Goal: Task Accomplishment & Management: Complete application form

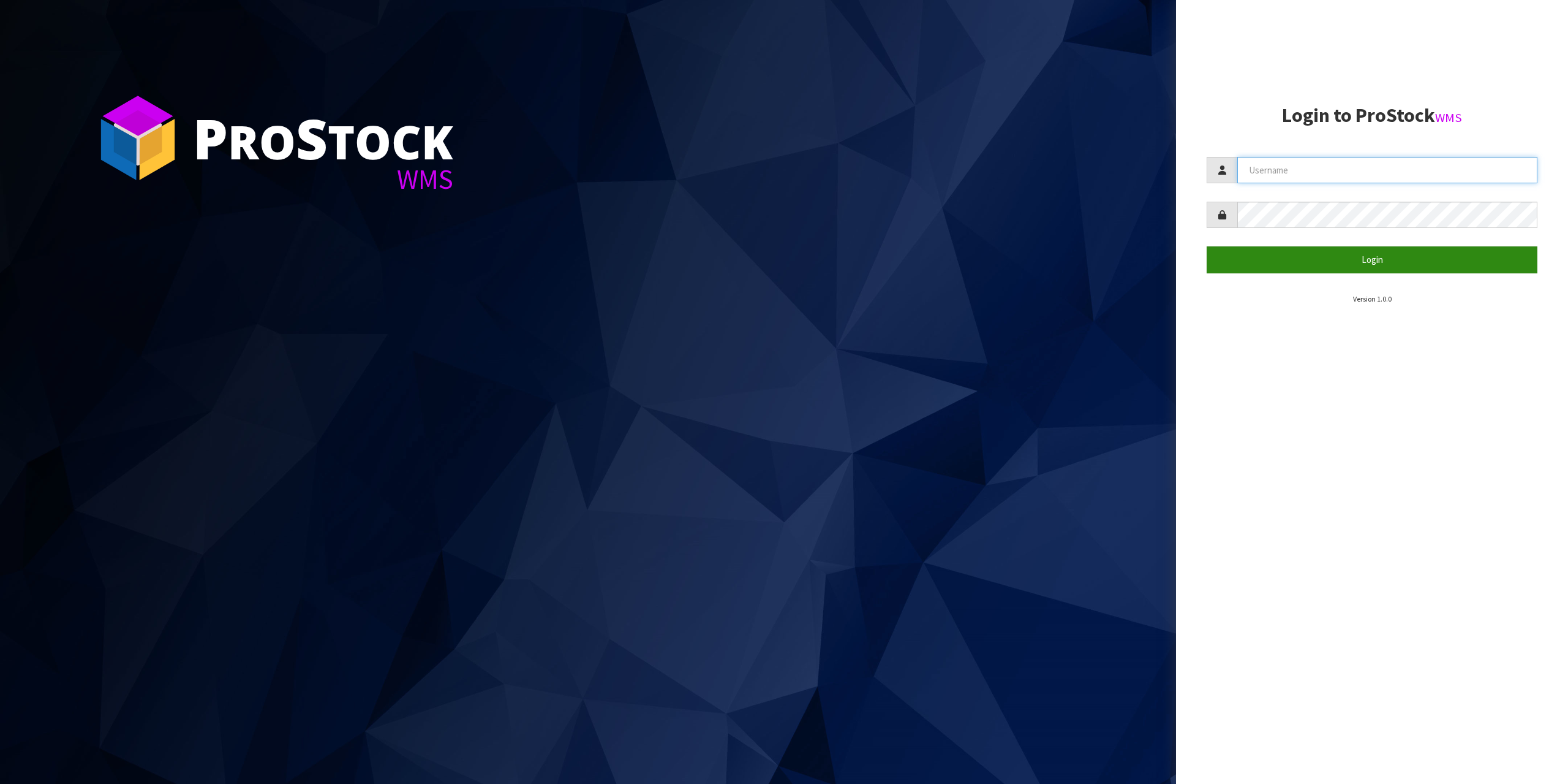
type input "[EMAIL_ADDRESS][DOMAIN_NAME]"
click at [1314, 252] on button "Login" at bounding box center [1372, 260] width 331 height 26
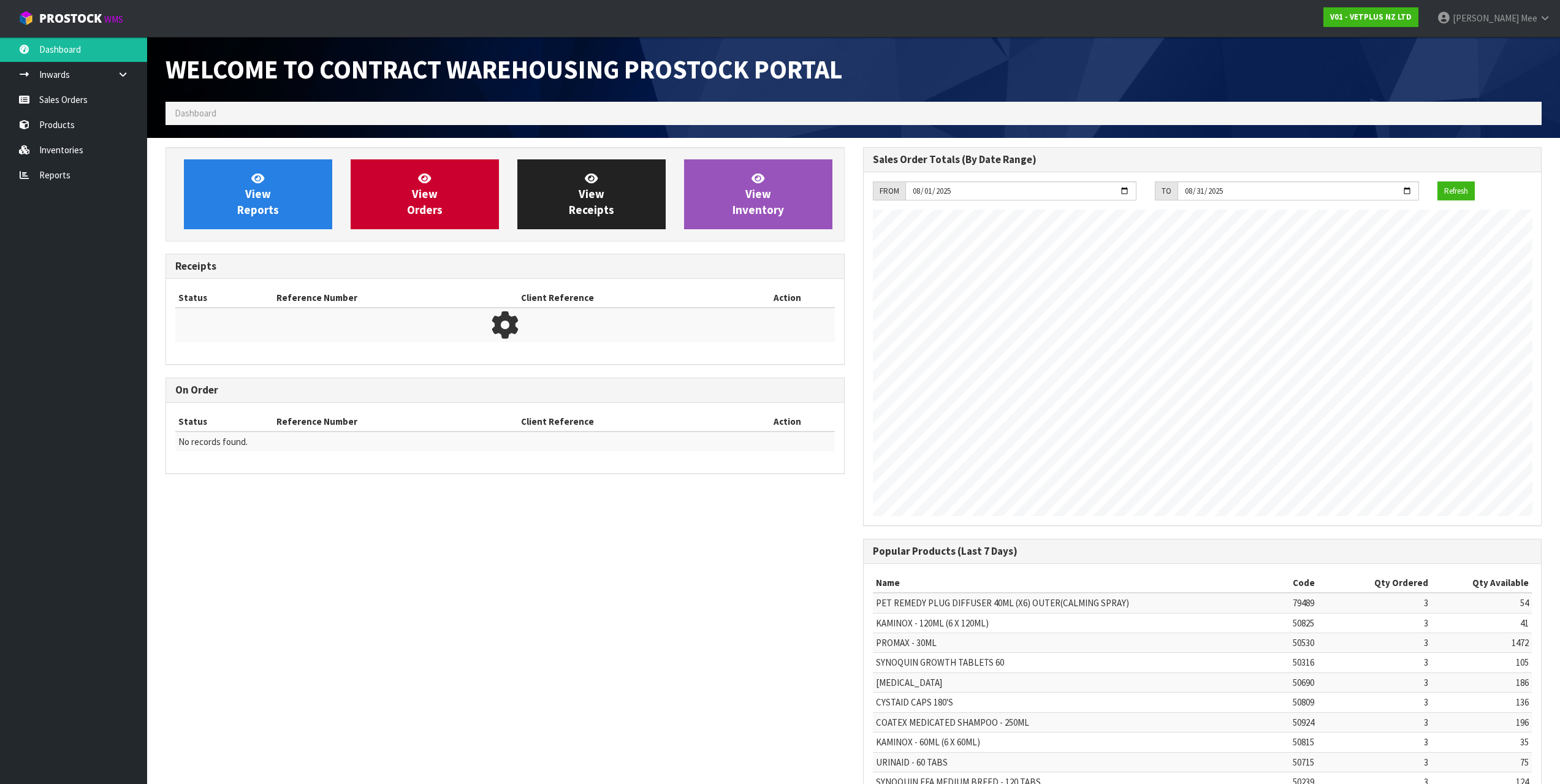
scroll to position [679, 697]
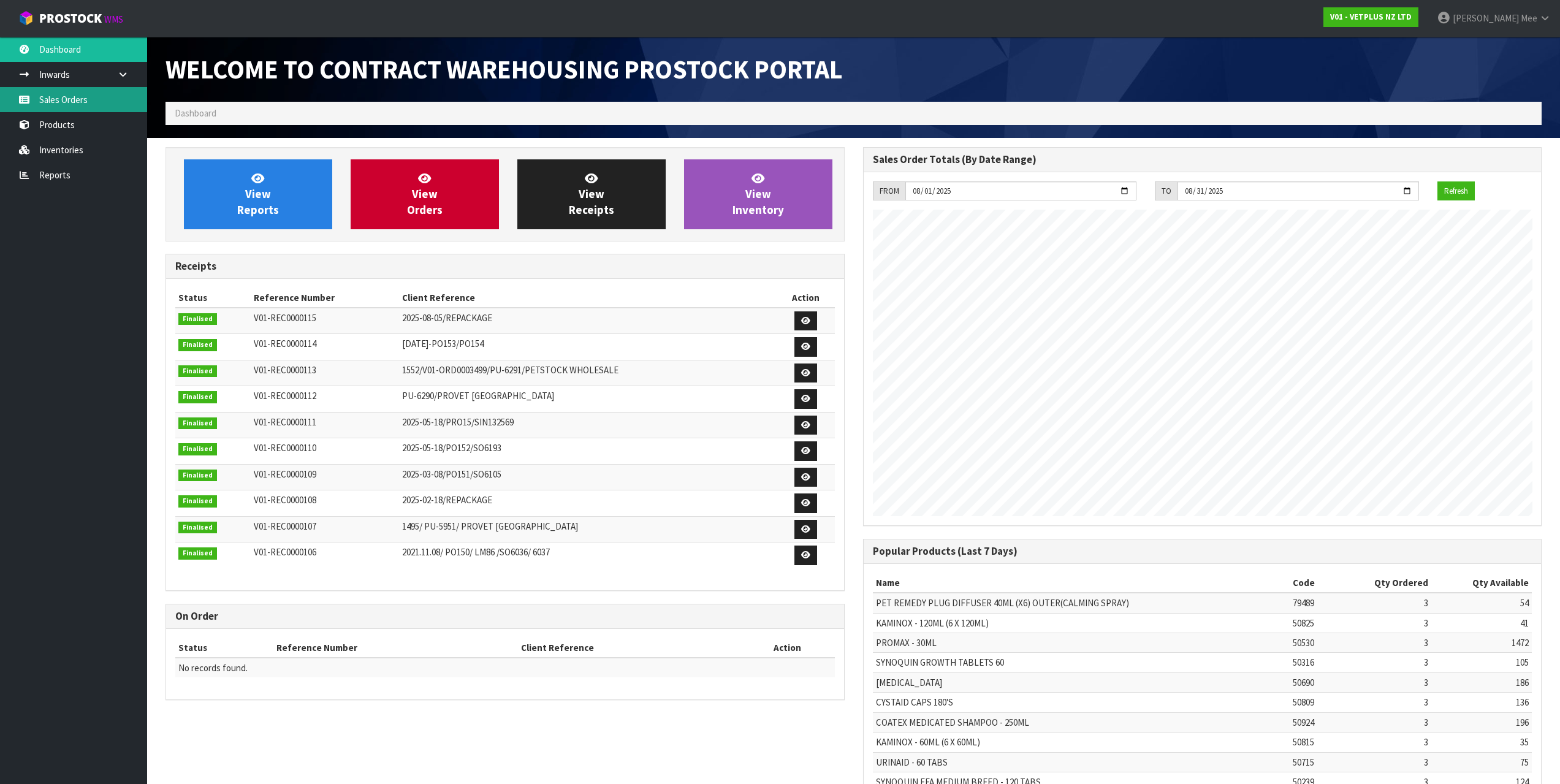
click at [19, 93] on link "Sales Orders" at bounding box center [73, 99] width 147 height 25
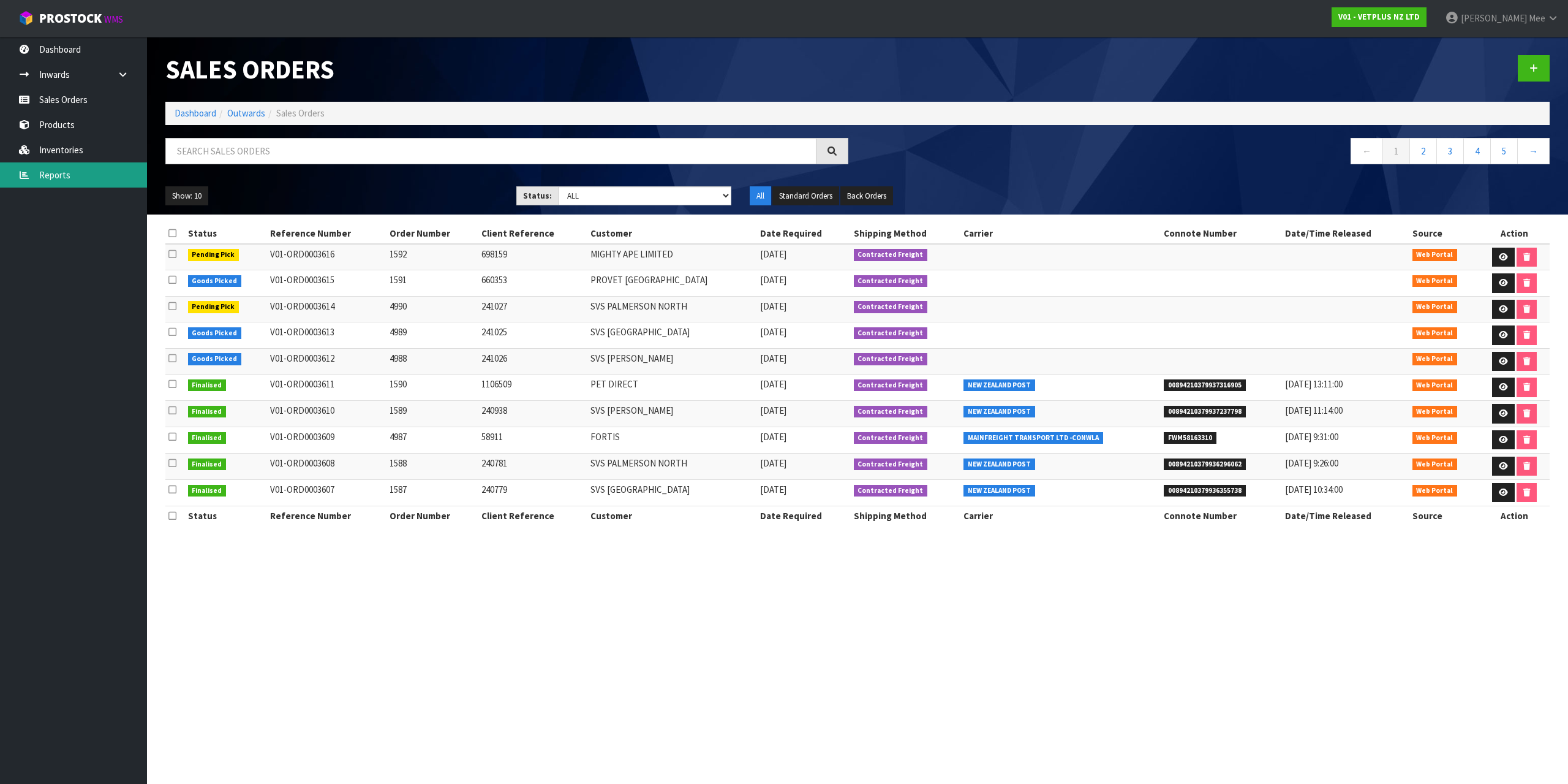
click at [41, 181] on link "Reports" at bounding box center [73, 174] width 147 height 25
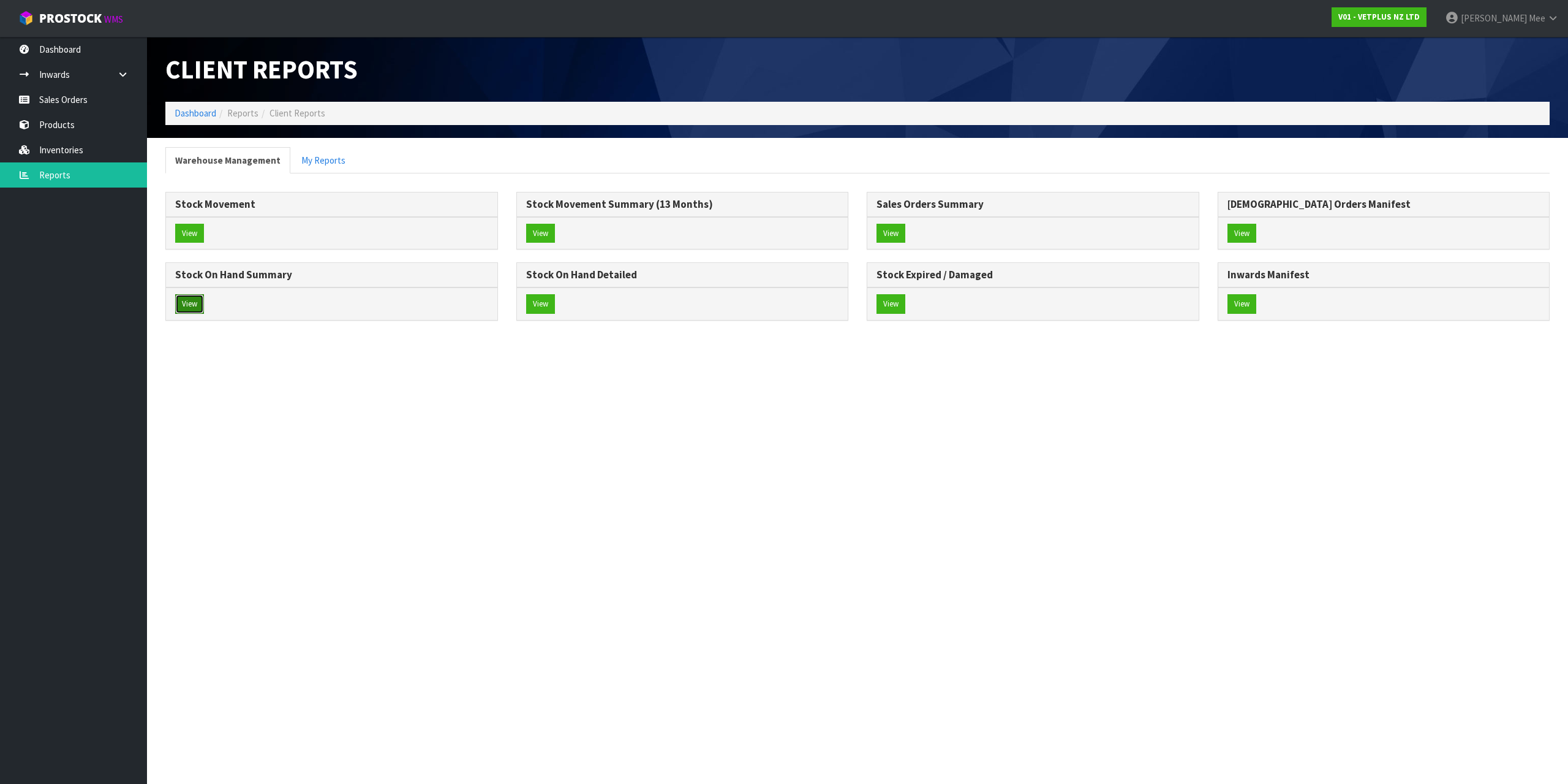
click at [192, 303] on button "View" at bounding box center [189, 304] width 28 height 19
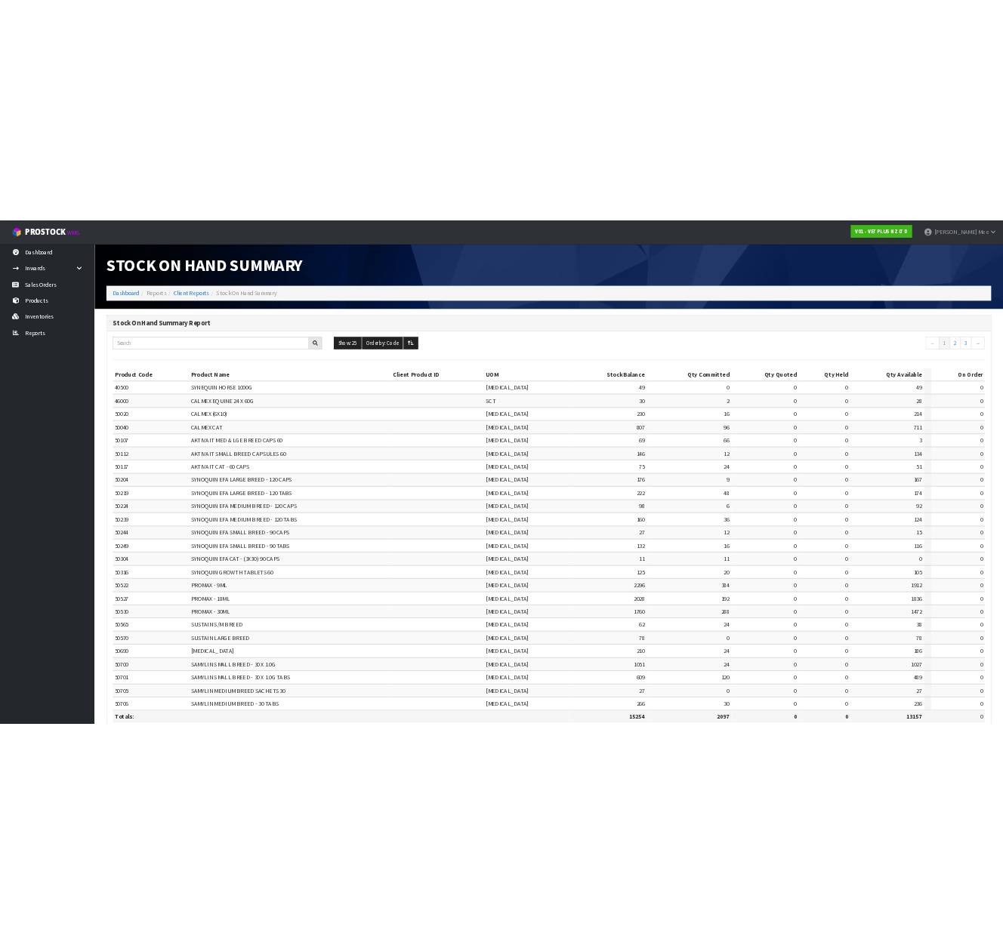
scroll to position [91, 0]
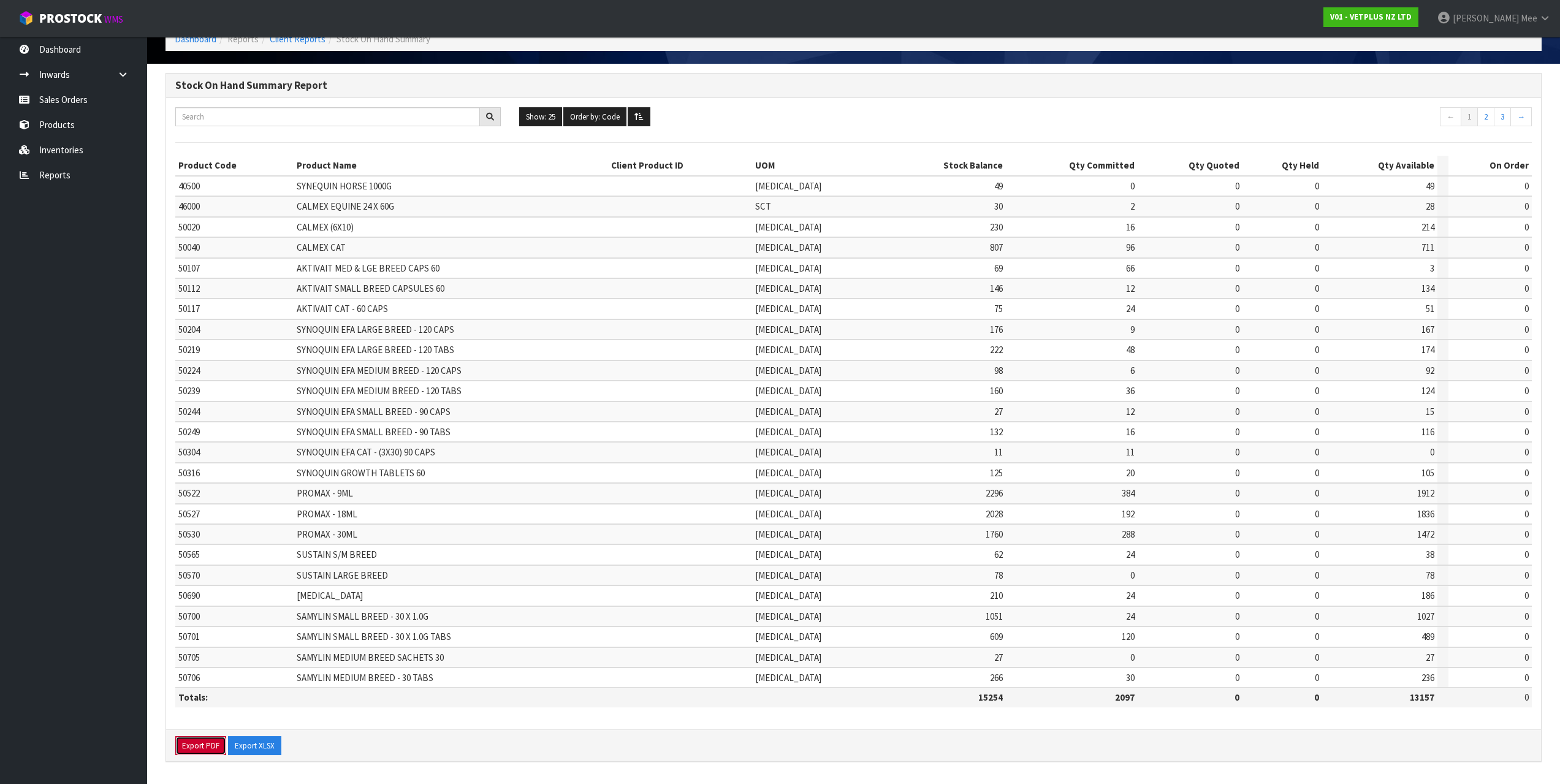
click at [211, 742] on button "Export PDF" at bounding box center [201, 746] width 51 height 19
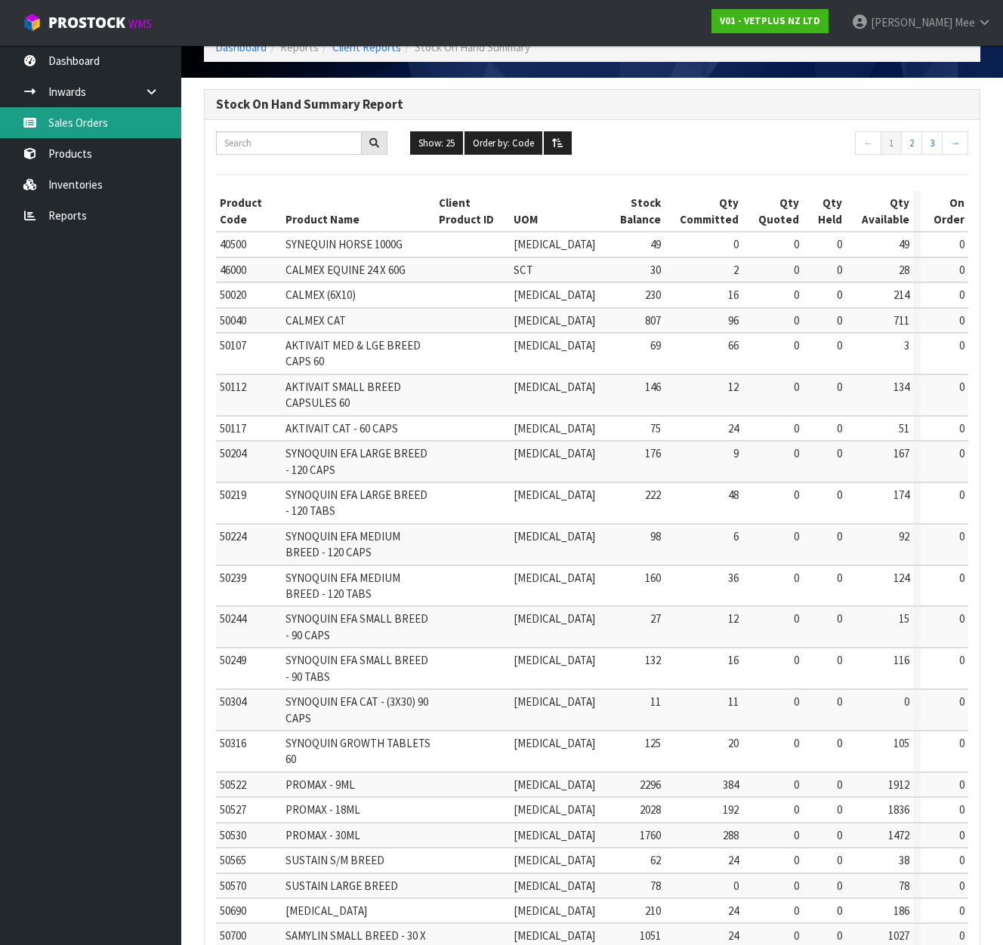
click at [85, 112] on link "Sales Orders" at bounding box center [90, 122] width 181 height 31
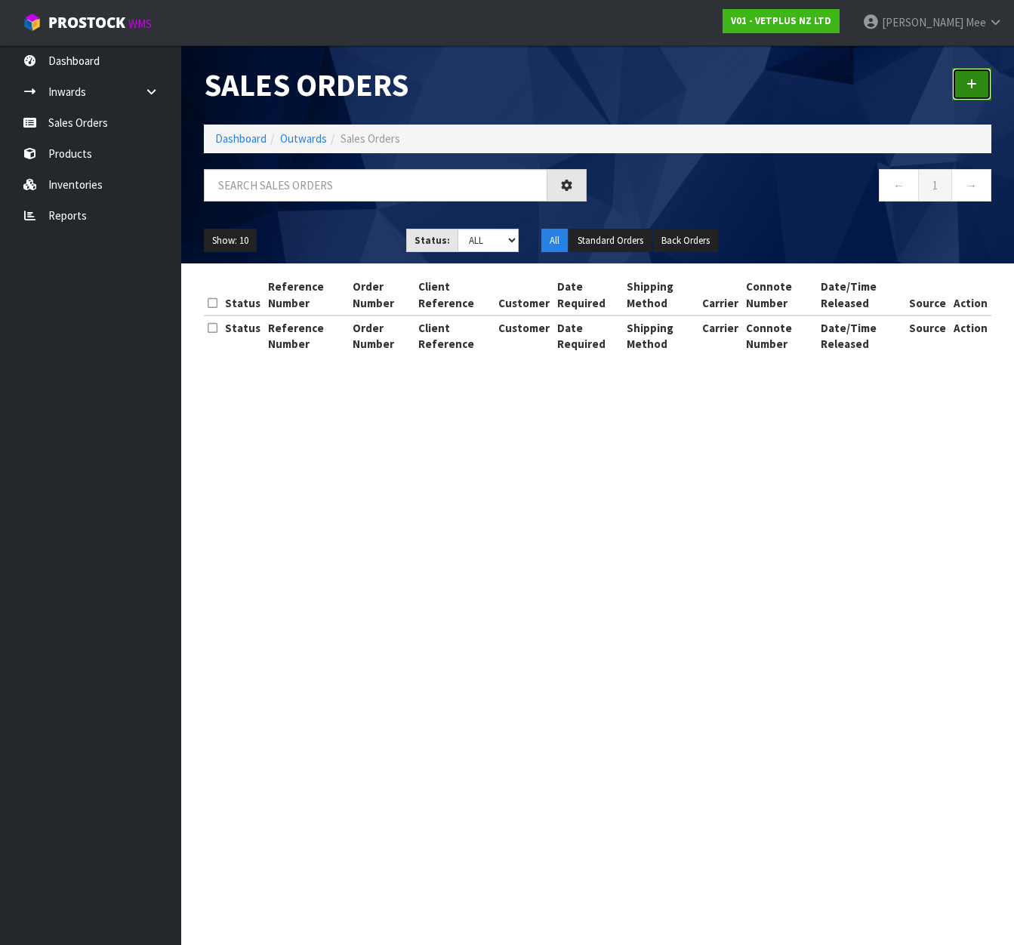
click at [970, 90] on link at bounding box center [971, 84] width 39 height 32
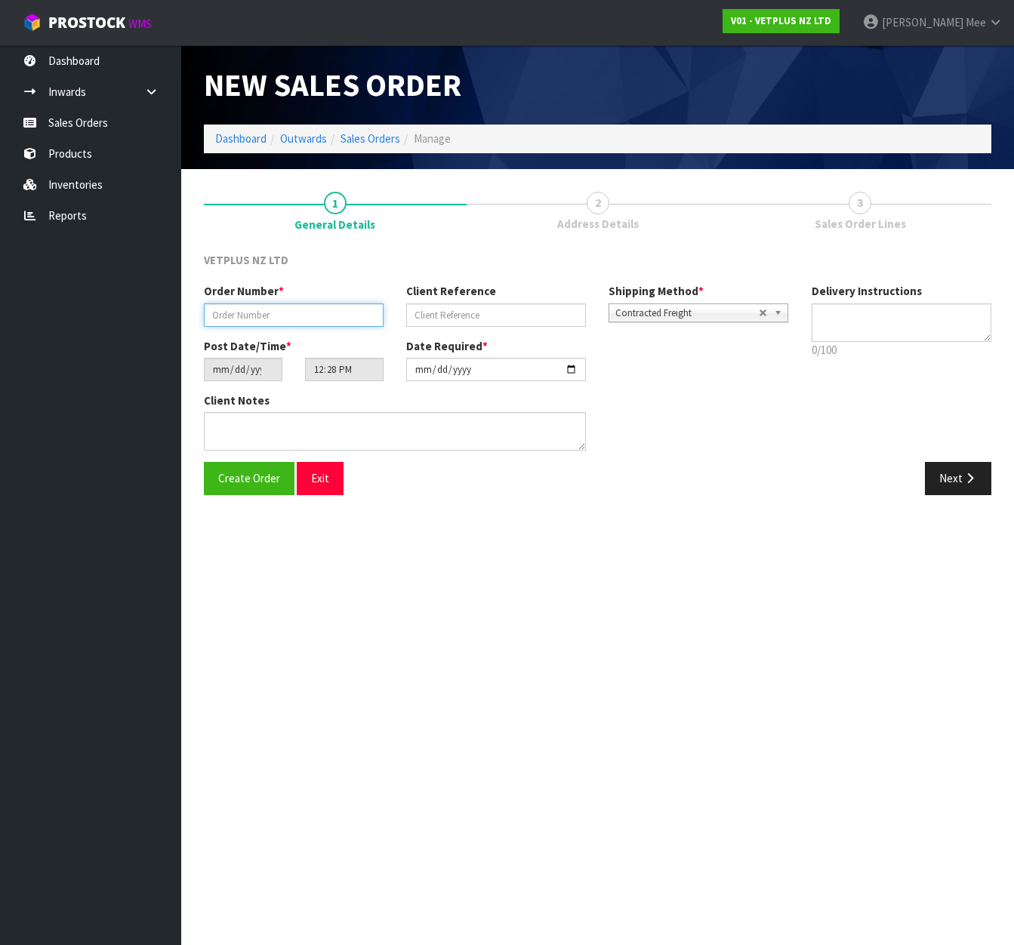
click at [259, 316] on input "text" at bounding box center [294, 315] width 180 height 23
type input "1593"
type input "1106553"
click at [982, 473] on button "Next" at bounding box center [958, 478] width 66 height 32
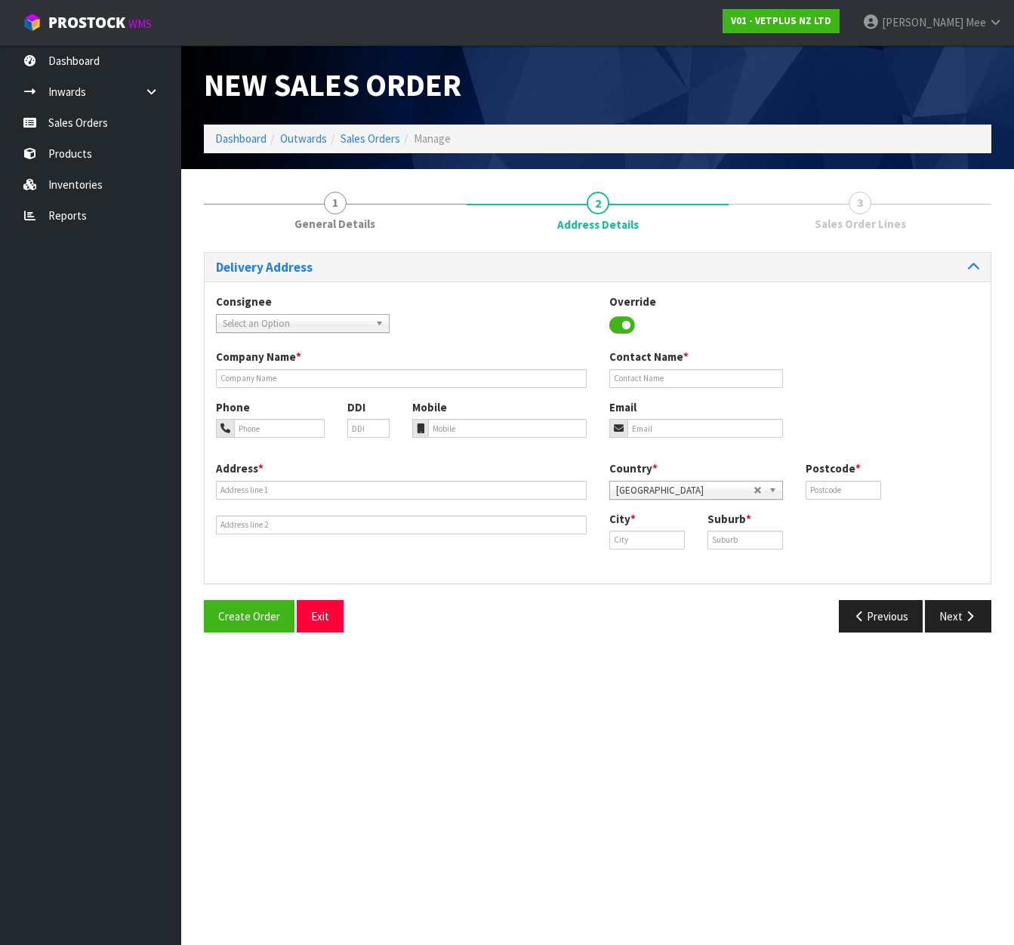
click at [275, 328] on span "Select an Option" at bounding box center [296, 324] width 146 height 18
type input "pet dir"
click at [336, 374] on li "PETDIRCHC - PET DIR ECT - [GEOGRAPHIC_DATA]" at bounding box center [303, 372] width 166 height 30
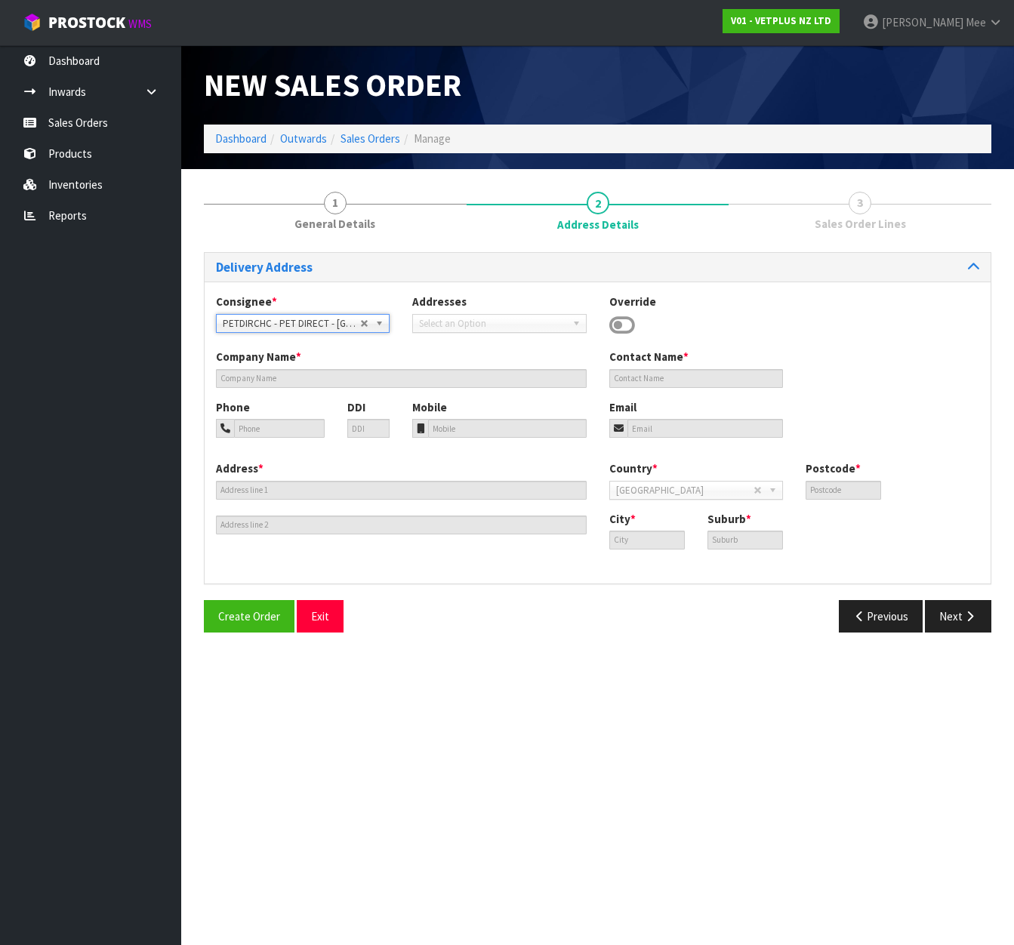
type input "PET DIRECT - [GEOGRAPHIC_DATA]"
type input "[STREET_ADDRESS]"
type input "8042"
type input "[GEOGRAPHIC_DATA]"
type input "ISLINGTON"
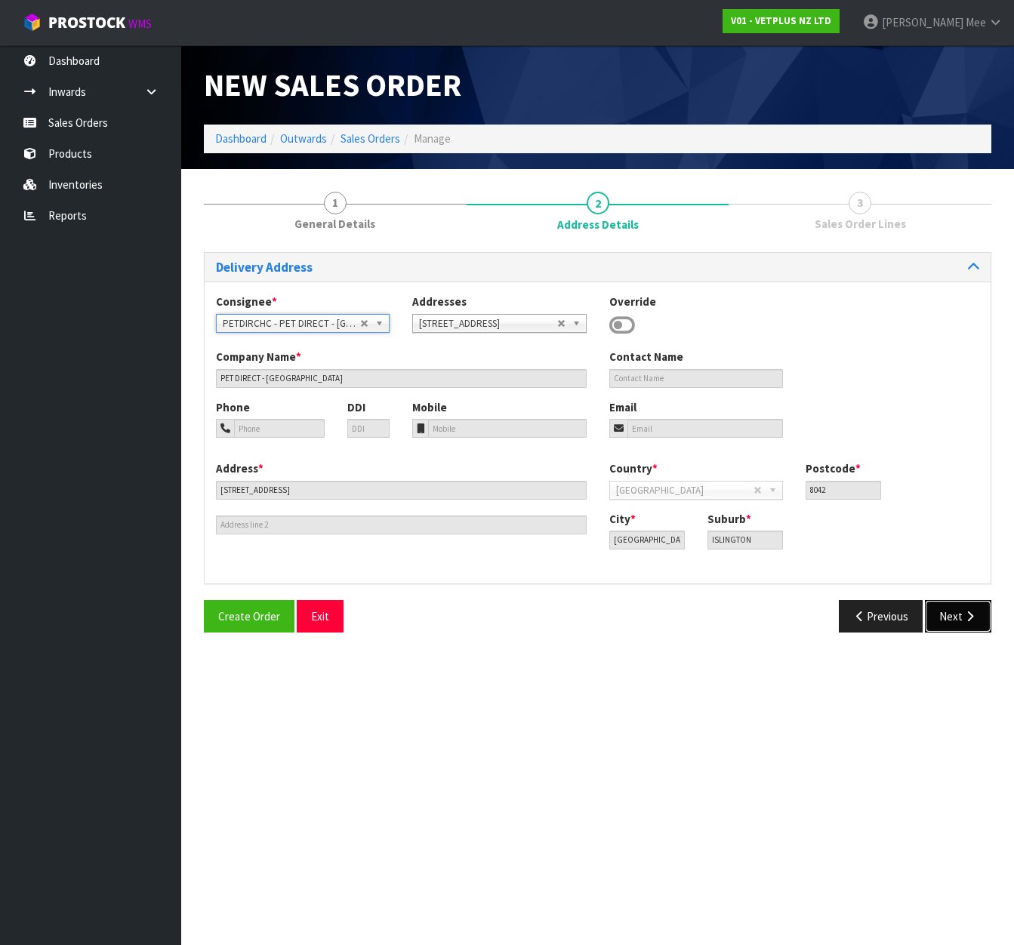
click at [947, 615] on button "Next" at bounding box center [958, 616] width 66 height 32
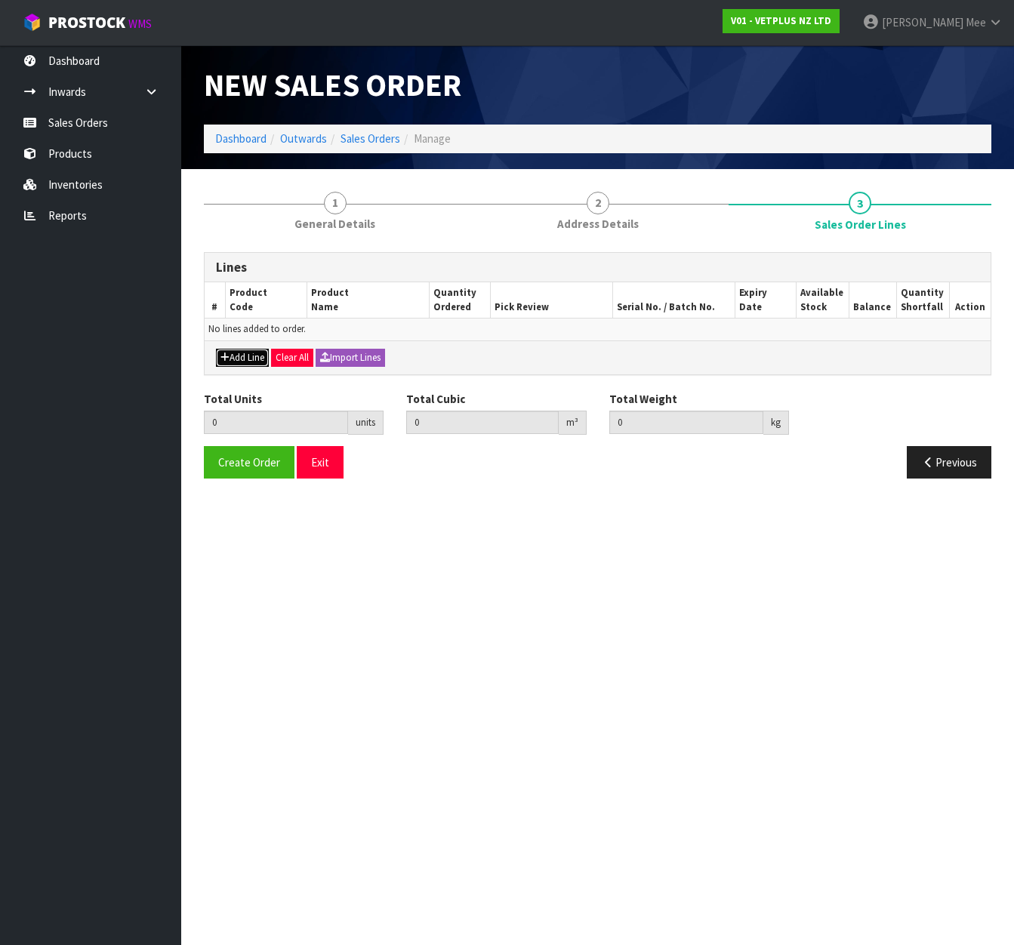
click at [236, 363] on button "Add Line" at bounding box center [242, 358] width 53 height 18
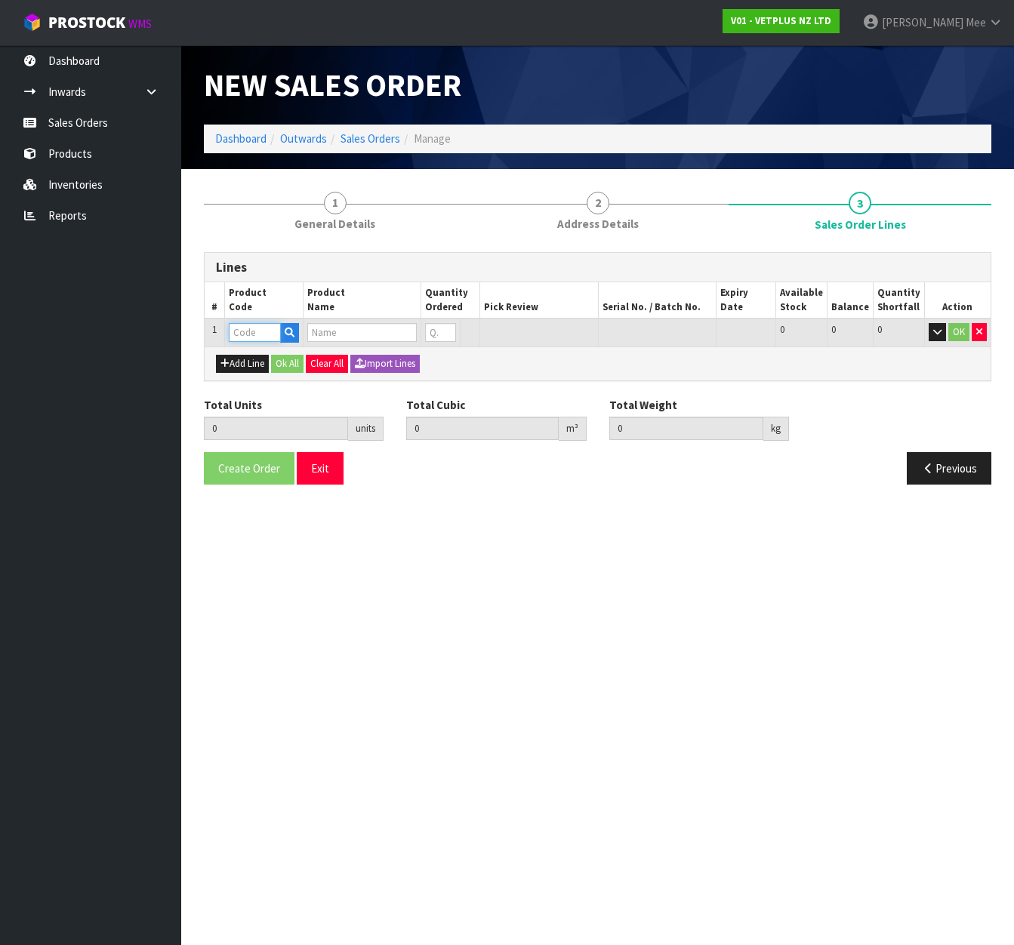
click at [248, 336] on input "text" at bounding box center [255, 332] width 52 height 19
type input "79664"
click at [266, 355] on strong "79664" at bounding box center [260, 358] width 30 height 14
type input "79664"
type input "0.000000"
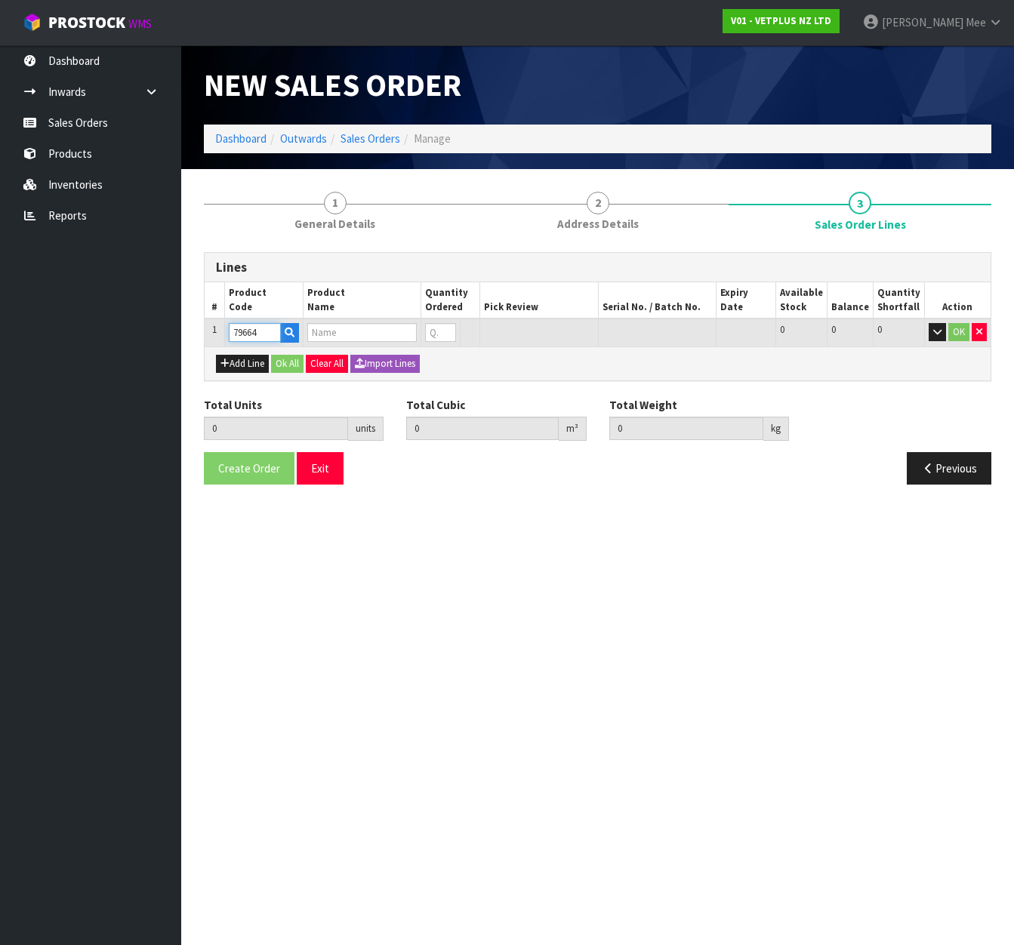
type input "0.000"
type input "PET REMEDY SPRAY 15ML (X6) OUTER"
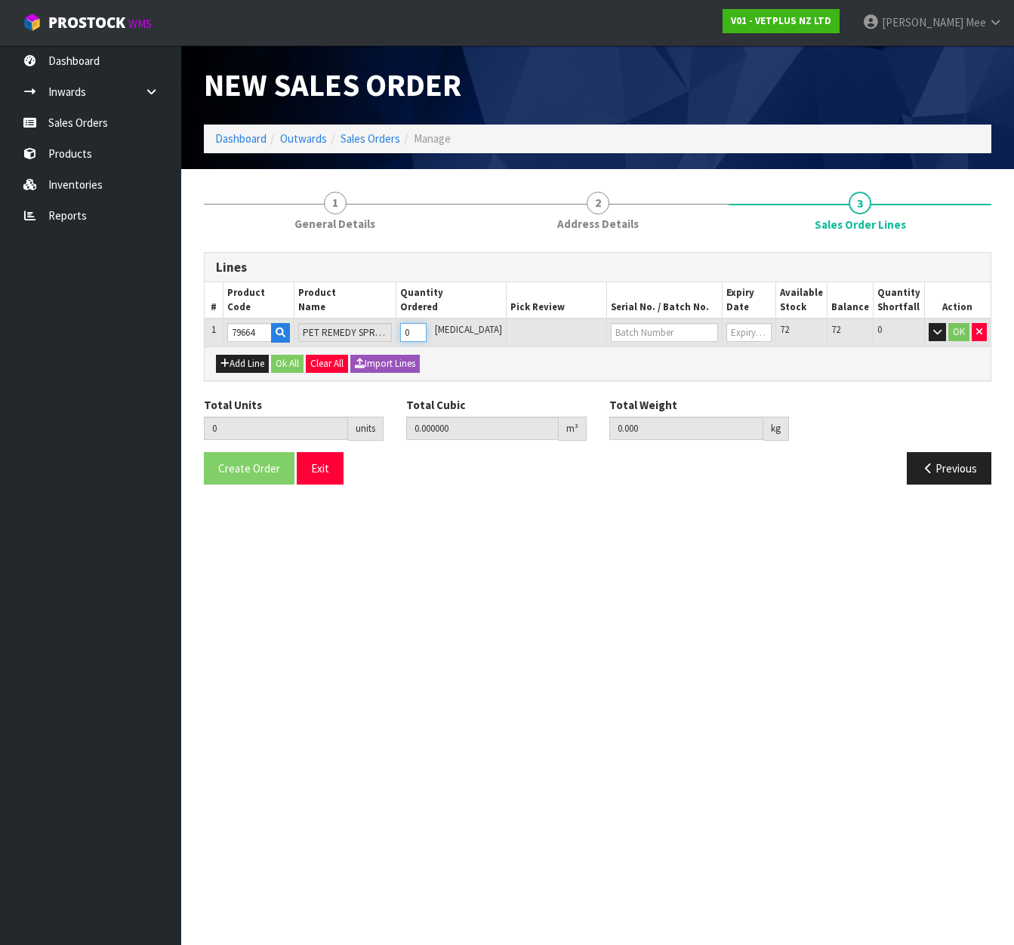
type input "1"
click at [427, 326] on input "1" at bounding box center [413, 332] width 26 height 19
type input "1"
type input "0.000794"
type input "0.25"
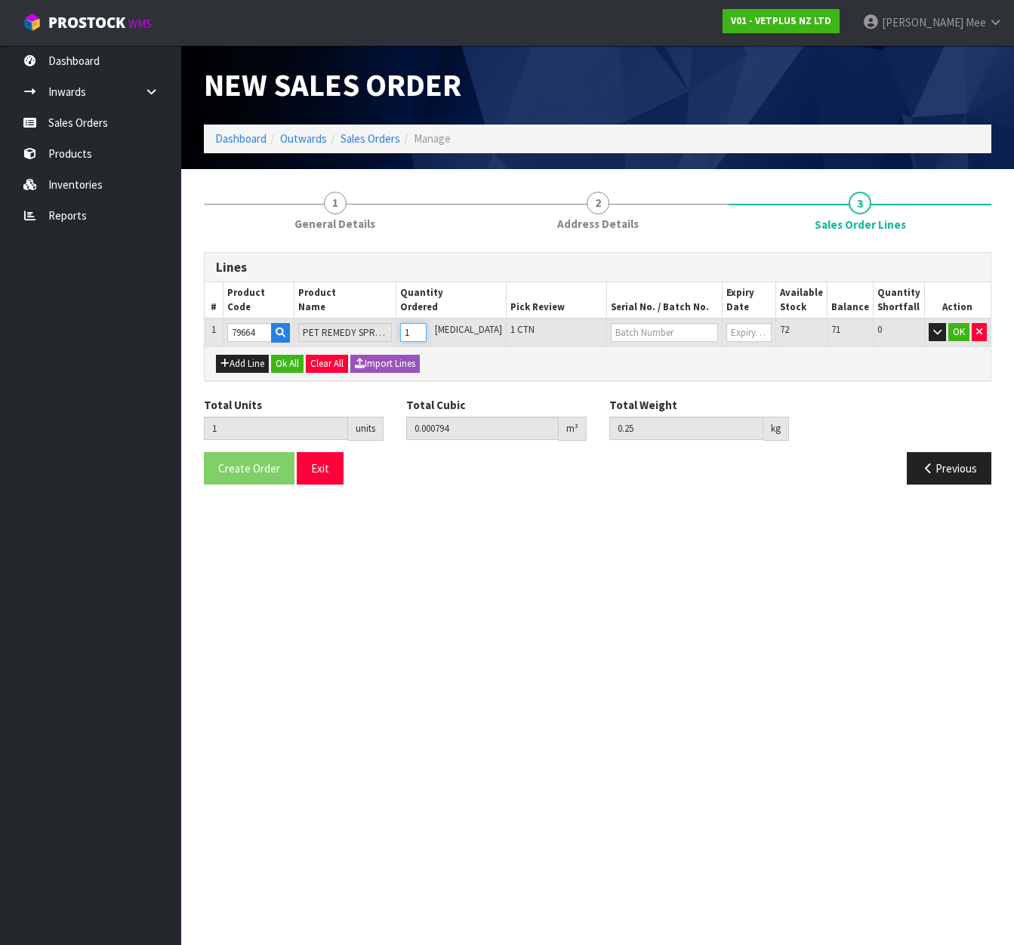
type input "2"
type input "0.001588"
type input "0.5"
type input "2"
click at [427, 326] on input "2" at bounding box center [413, 332] width 26 height 19
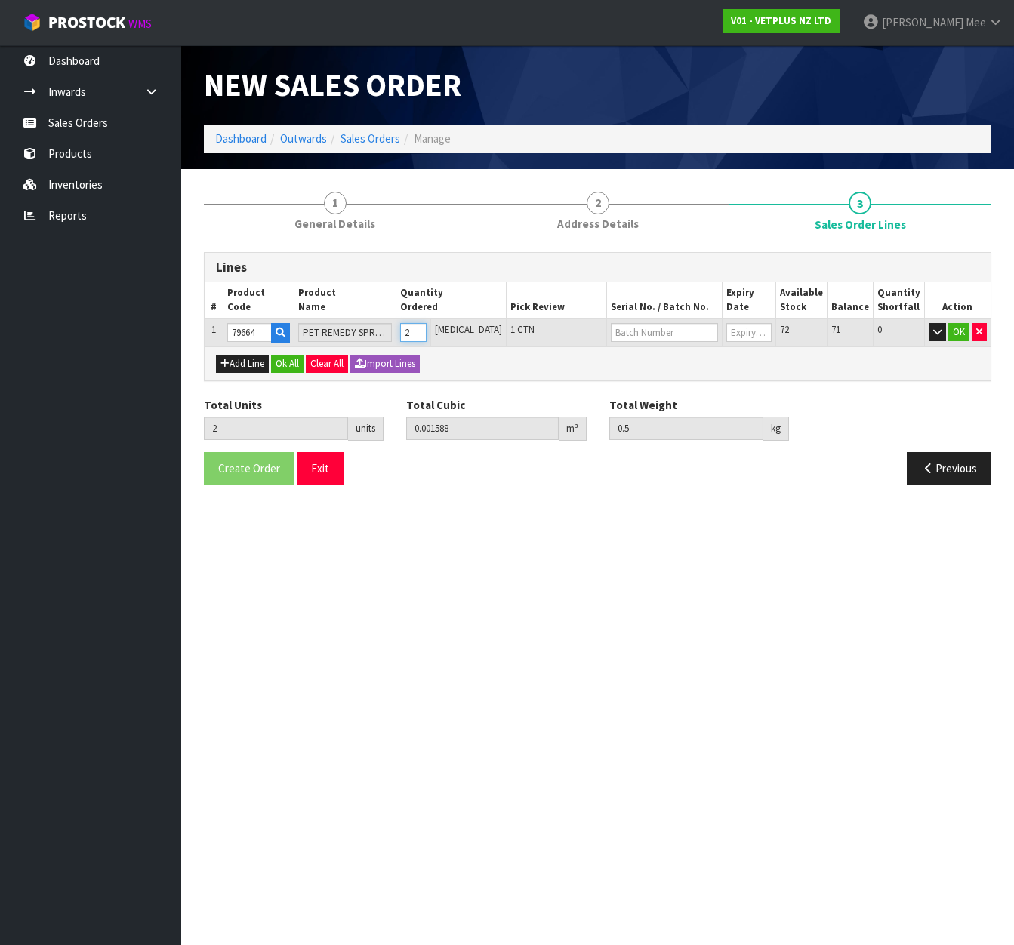
type input "3"
type input "0.002382"
type input "0.75"
type input "3"
click at [427, 326] on input "3" at bounding box center [413, 332] width 26 height 19
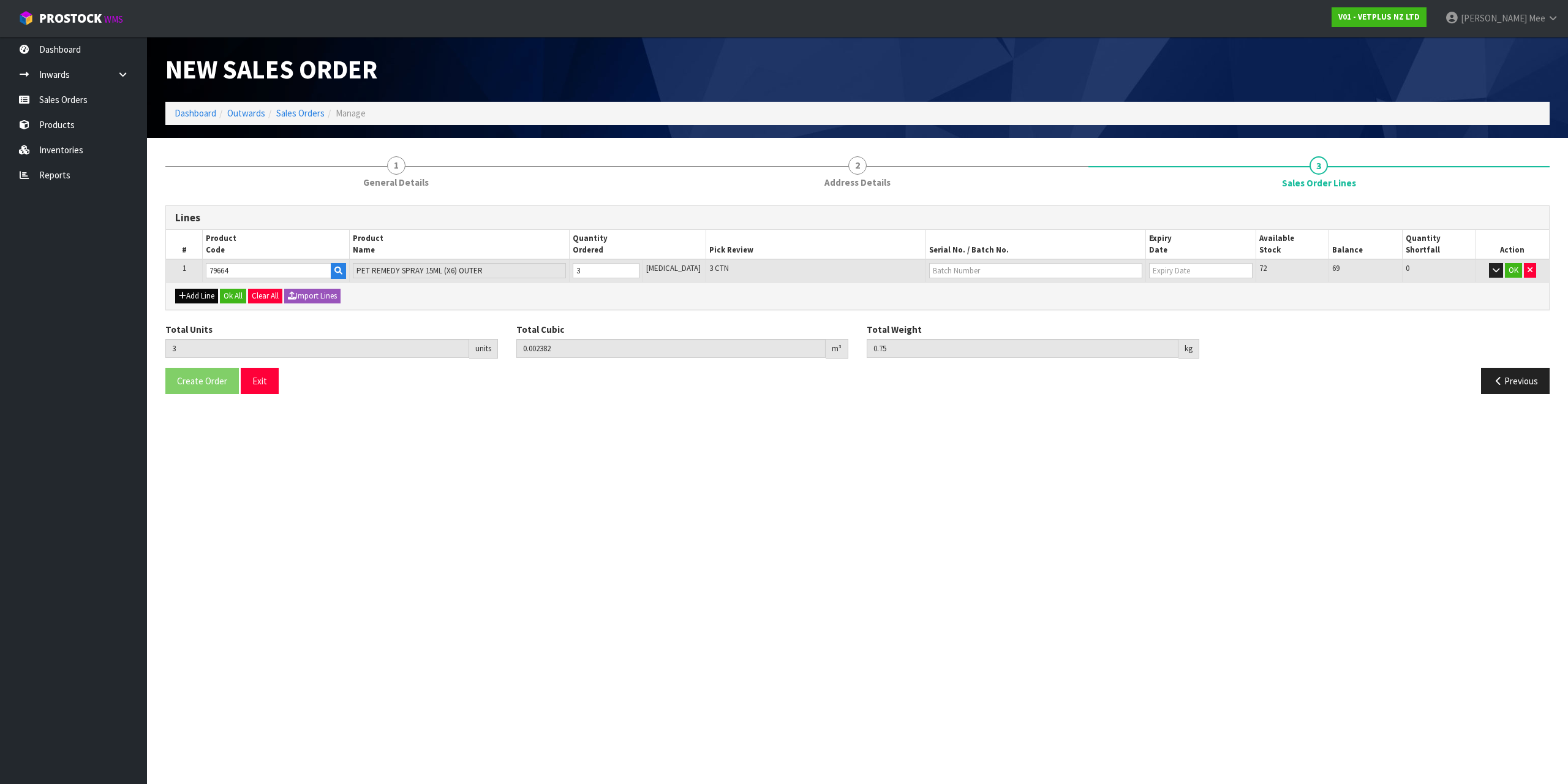
drag, startPoint x: 200, startPoint y: 304, endPoint x: 215, endPoint y: 298, distance: 16.2
click at [200, 304] on div "Add Line Ok All Clear All Import Lines" at bounding box center [857, 295] width 1383 height 28
click at [201, 291] on button "Add Line" at bounding box center [196, 296] width 43 height 15
type input "0"
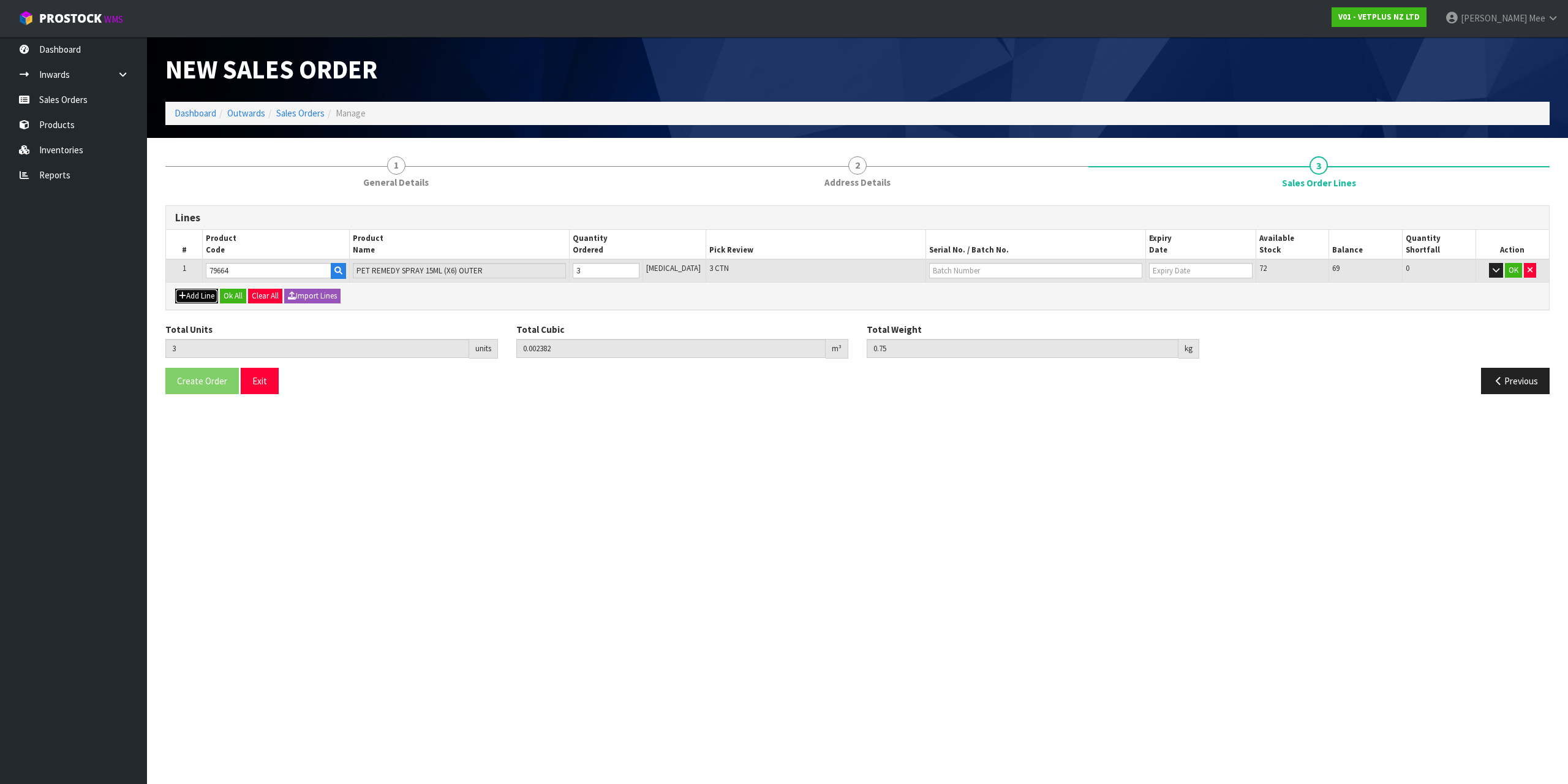
type input "0"
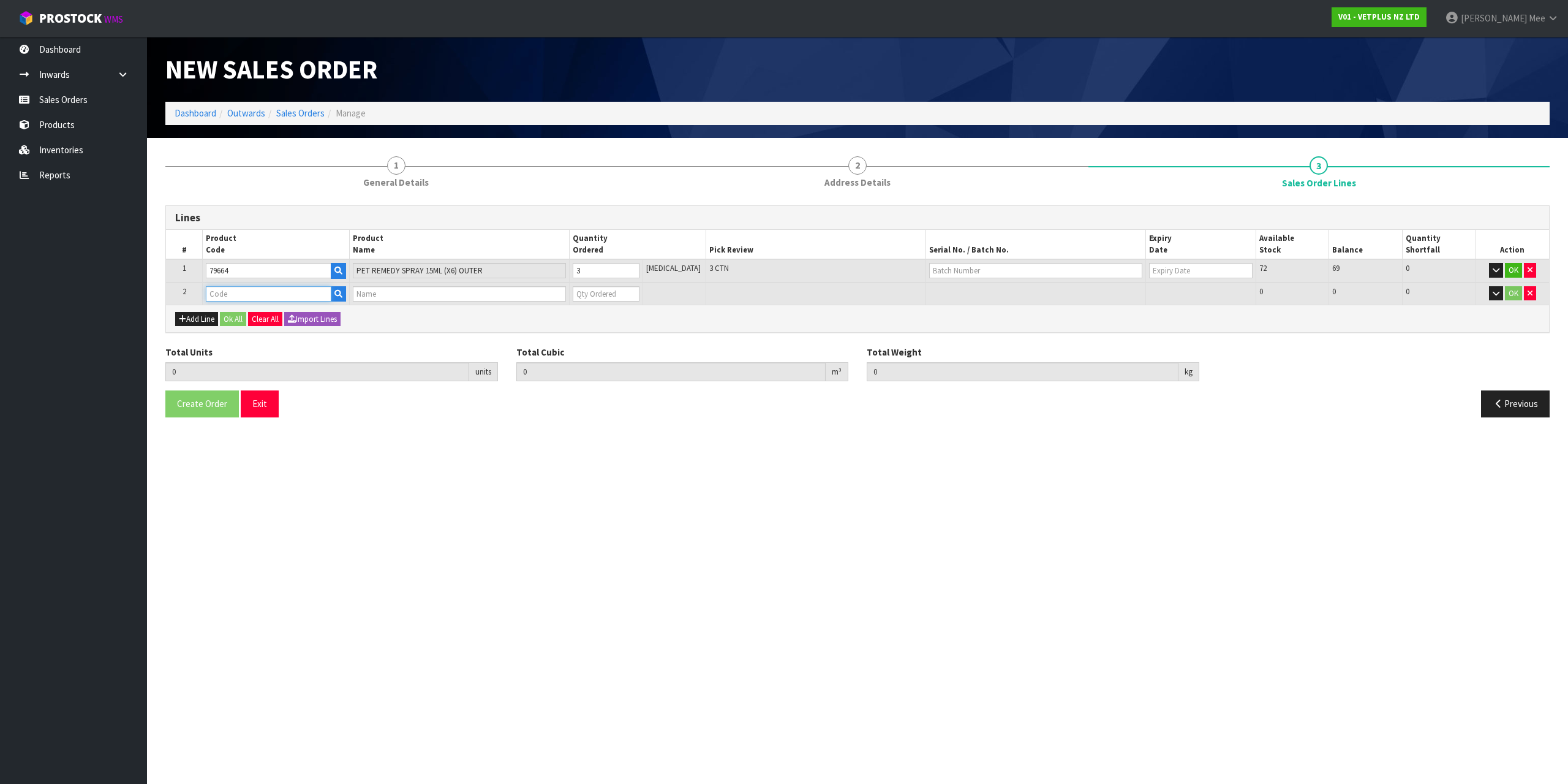
click at [229, 295] on input "text" at bounding box center [268, 294] width 125 height 15
type input "79583"
type input "3"
type input "0.002382"
type input "0.75"
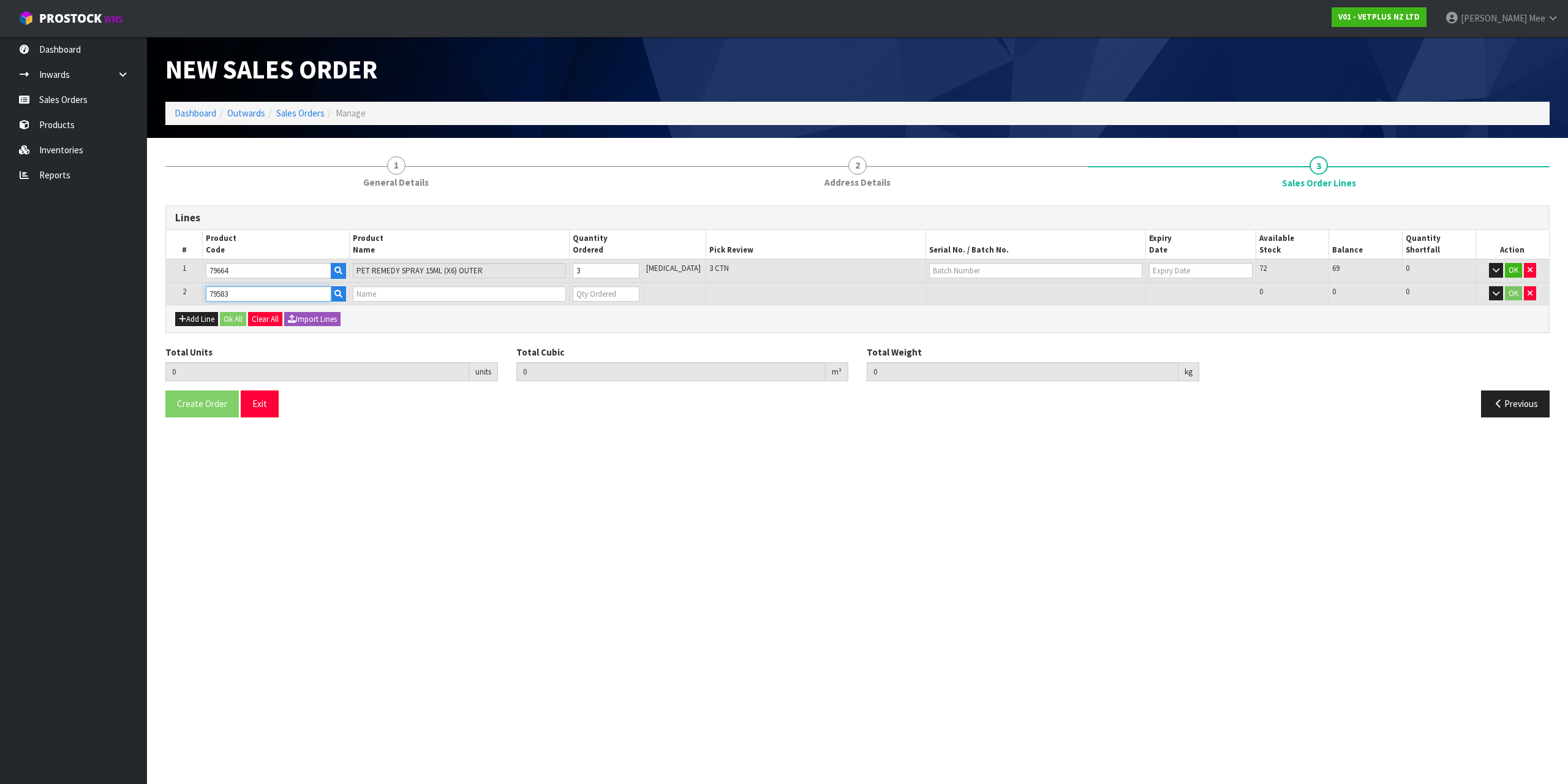
type input "PET REMEDY SPRAY 200ML (X6) OUTER"
type input "0"
type input "79583"
click at [639, 291] on input "0" at bounding box center [606, 294] width 67 height 15
type input "4"
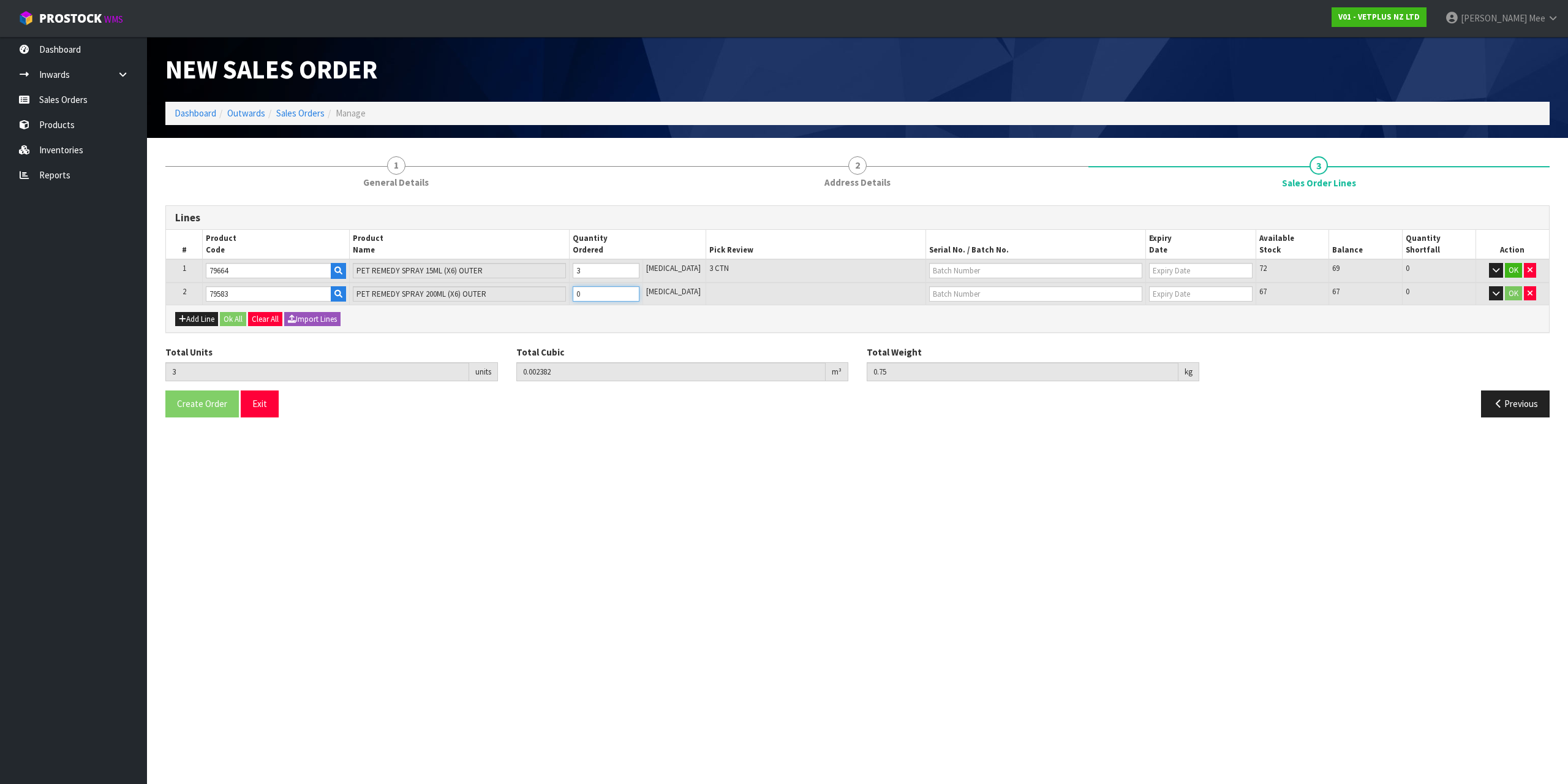
type input "0.005902"
type input "2.4"
type input "1"
click at [639, 292] on input "1" at bounding box center [606, 294] width 67 height 15
click at [234, 321] on button "Ok All" at bounding box center [233, 319] width 26 height 15
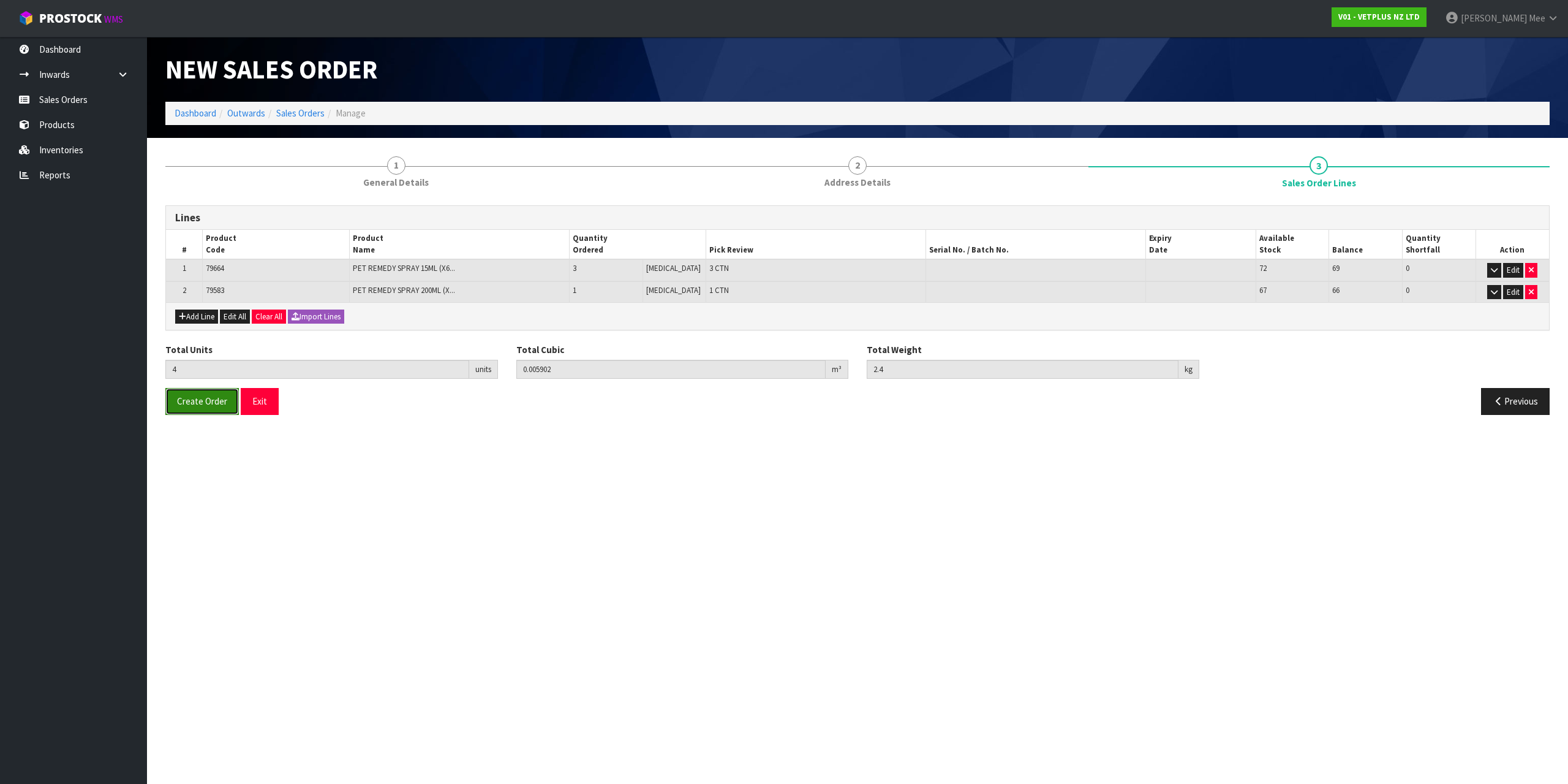
click at [204, 398] on span "Create Order" at bounding box center [202, 401] width 50 height 11
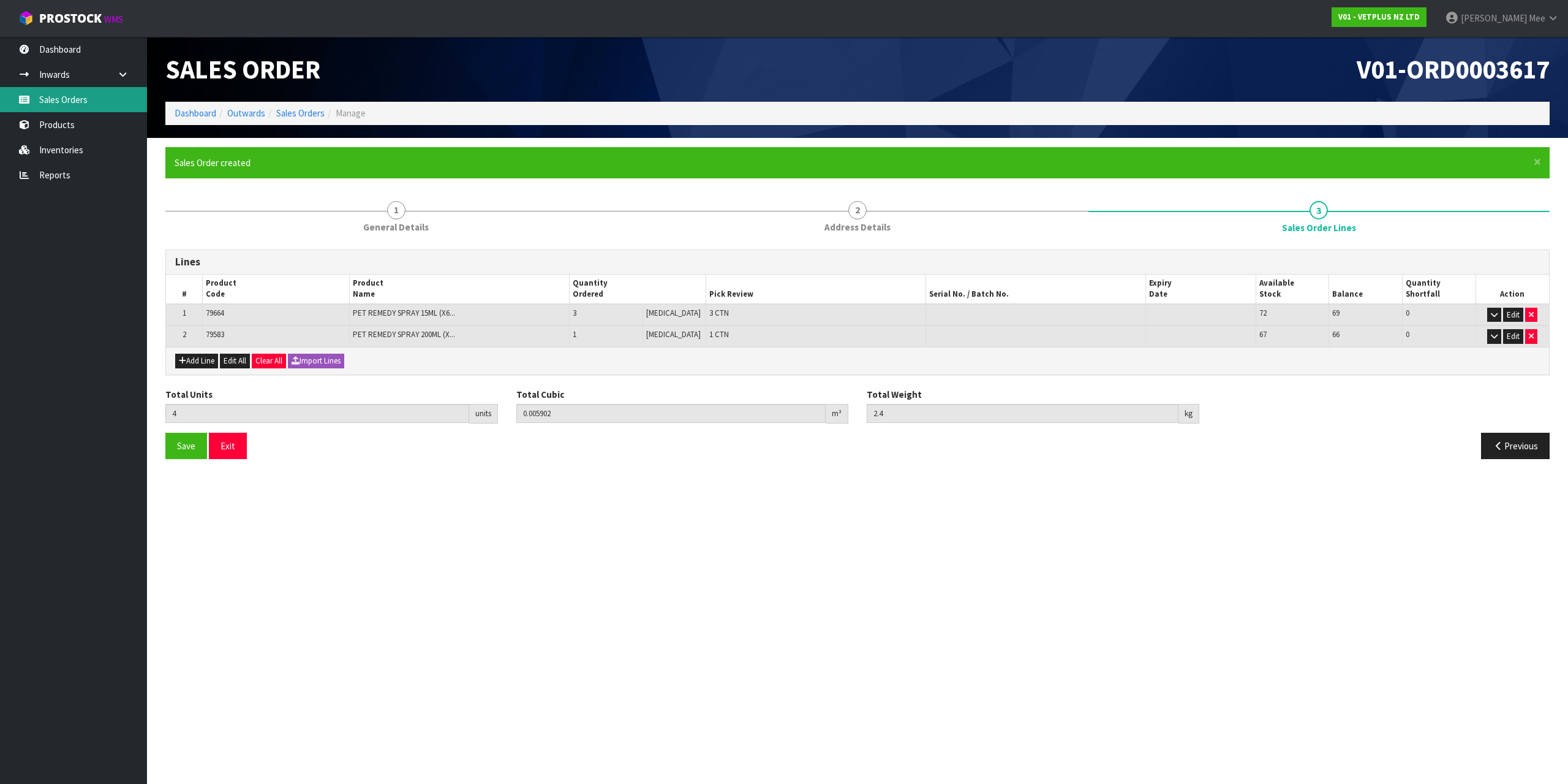
click at [58, 97] on link "Sales Orders" at bounding box center [73, 99] width 147 height 25
